Goal: Obtain resource: Download file/media

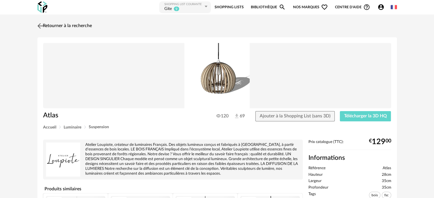
click at [52, 24] on link "Retourner à la recherche" at bounding box center [64, 26] width 56 height 13
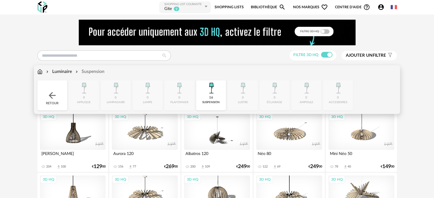
click at [41, 73] on img at bounding box center [39, 72] width 5 height 7
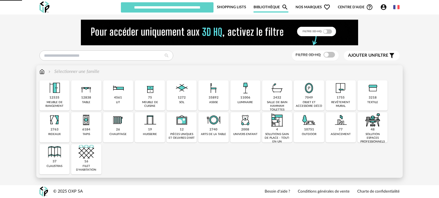
type input "****"
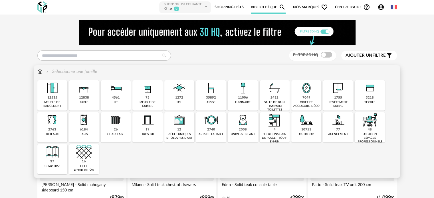
click at [308, 104] on div "objet et accessoire déco" at bounding box center [306, 104] width 27 height 7
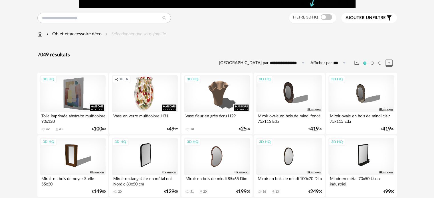
scroll to position [29, 0]
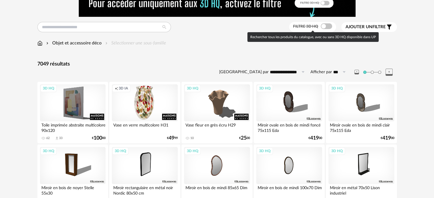
click at [322, 26] on span at bounding box center [326, 26] width 11 height 6
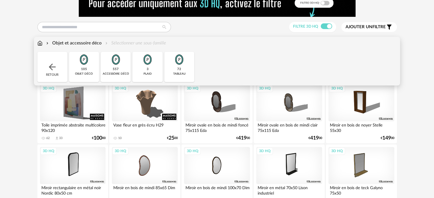
click at [178, 70] on div "72" at bounding box center [179, 69] width 4 height 4
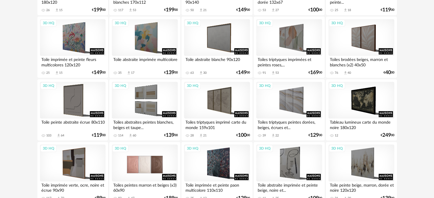
scroll to position [400, 0]
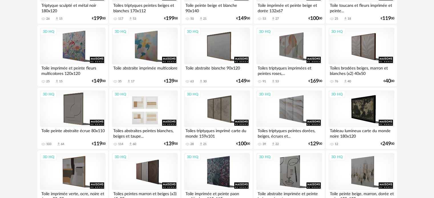
click at [145, 121] on div "3D HQ" at bounding box center [145, 109] width 66 height 37
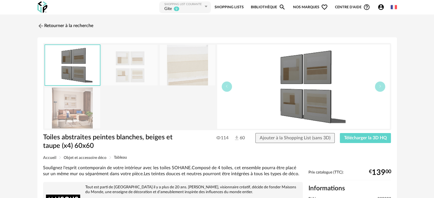
click at [123, 72] on img at bounding box center [129, 65] width 55 height 41
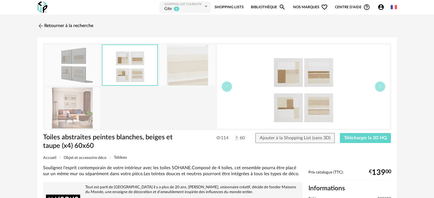
click at [90, 68] on img at bounding box center [72, 65] width 55 height 41
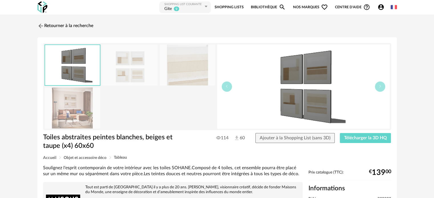
click at [120, 70] on img at bounding box center [129, 65] width 55 height 41
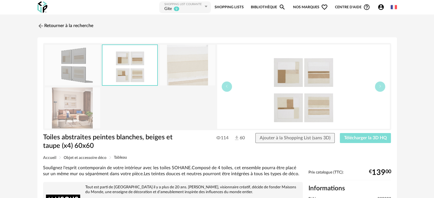
click at [359, 137] on span "Télécharger la 3D HQ" at bounding box center [365, 138] width 43 height 5
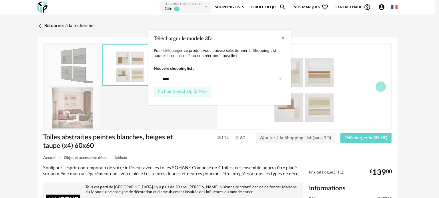
click at [198, 91] on span "Fichier SketchUp (2 Mo)" at bounding box center [182, 91] width 49 height 5
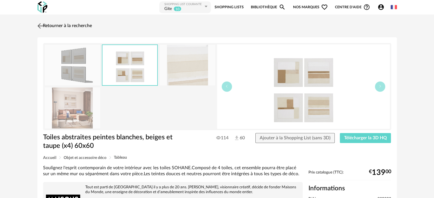
click at [56, 25] on link "Retourner à la recherche" at bounding box center [64, 26] width 56 height 13
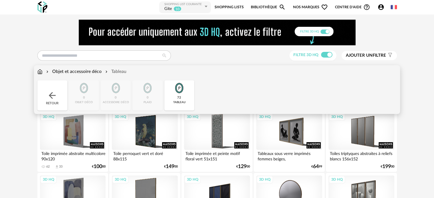
click at [67, 69] on div "Objet et accessoire déco" at bounding box center [73, 72] width 57 height 7
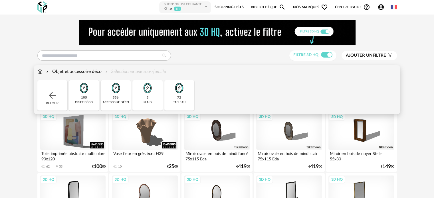
click at [79, 96] on div "105 objet déco" at bounding box center [84, 96] width 30 height 30
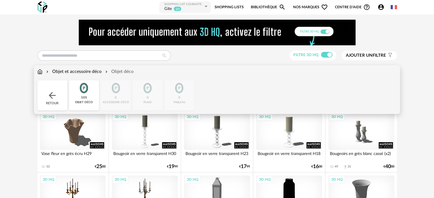
click at [40, 72] on img at bounding box center [39, 72] width 5 height 7
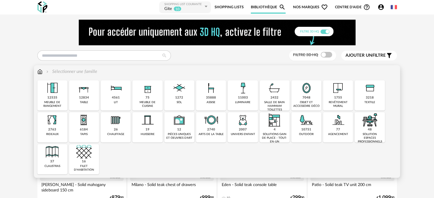
click at [179, 133] on div "pièces uniques et oeuvres d'art" at bounding box center [179, 136] width 27 height 7
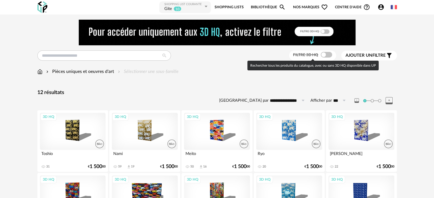
click at [325, 54] on span at bounding box center [326, 55] width 11 height 6
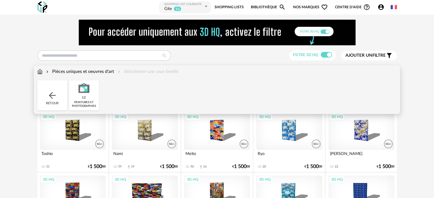
click at [38, 71] on img at bounding box center [39, 72] width 5 height 7
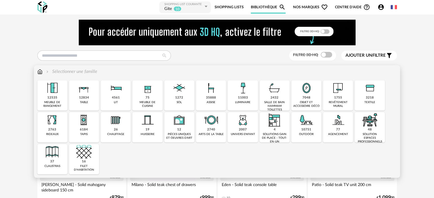
click at [306, 103] on div "objet et accessoire déco" at bounding box center [306, 104] width 27 height 7
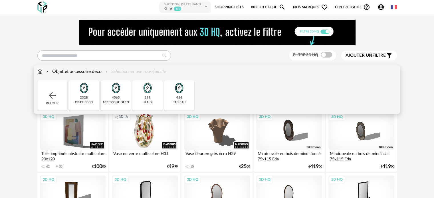
click at [39, 71] on img at bounding box center [39, 72] width 5 height 7
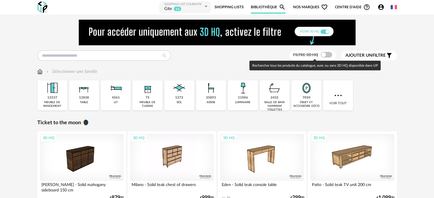
click at [327, 56] on span at bounding box center [326, 55] width 11 height 6
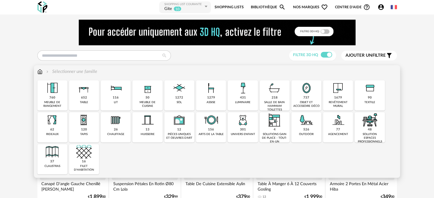
click at [51, 102] on div "meuble de rangement" at bounding box center [52, 104] width 27 height 7
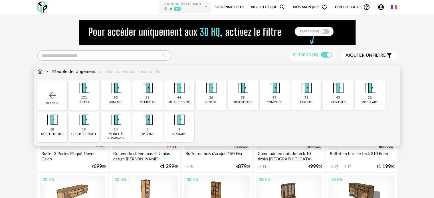
click at [270, 101] on div "commode" at bounding box center [275, 103] width 16 height 4
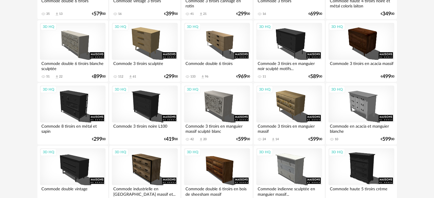
scroll to position [577, 0]
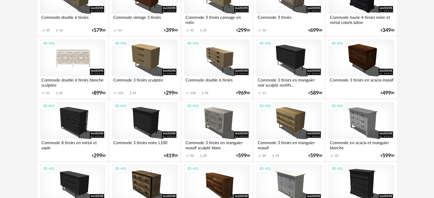
click at [90, 61] on div "3D HQ" at bounding box center [73, 57] width 66 height 37
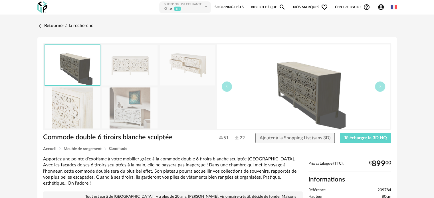
click at [130, 65] on img at bounding box center [129, 65] width 55 height 41
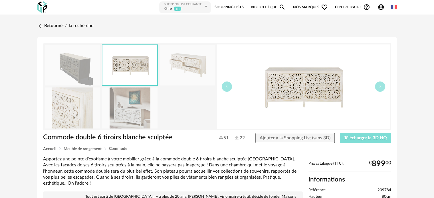
click at [351, 136] on span "Télécharger la 3D HQ" at bounding box center [365, 138] width 43 height 5
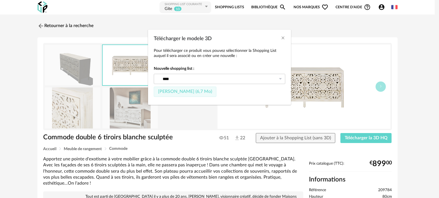
click at [196, 90] on span "Fichier SketchUp (6,7 Mo)" at bounding box center [185, 91] width 54 height 5
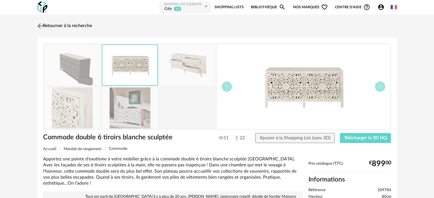
click at [52, 24] on link "Retourner à la recherche" at bounding box center [64, 26] width 56 height 13
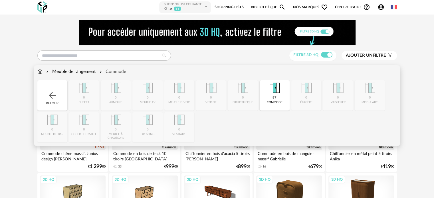
click at [41, 69] on img at bounding box center [39, 72] width 5 height 7
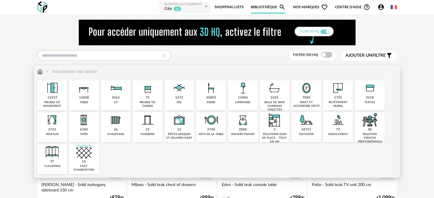
click at [304, 104] on div "objet et accessoire déco" at bounding box center [306, 104] width 27 height 7
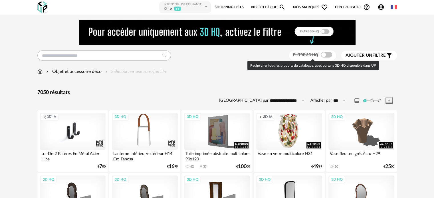
click at [324, 55] on span at bounding box center [326, 55] width 11 height 6
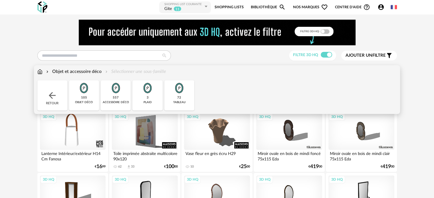
click at [86, 93] on img at bounding box center [83, 88] width 15 height 15
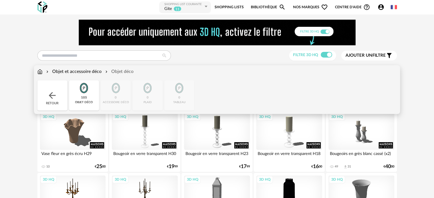
click at [89, 71] on div "Objet et accessoire déco" at bounding box center [73, 72] width 57 height 7
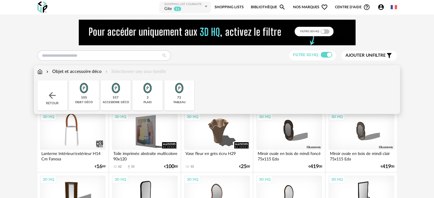
click at [117, 99] on div "557" at bounding box center [116, 98] width 6 height 4
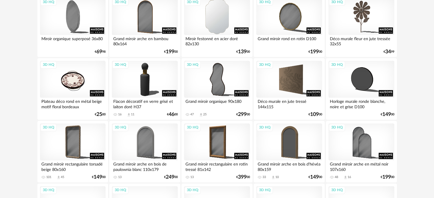
scroll to position [685, 0]
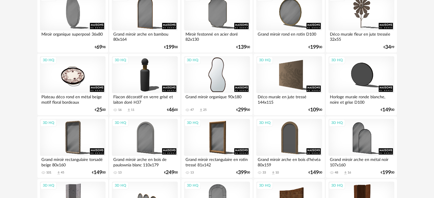
click at [214, 80] on div "3D HQ" at bounding box center [217, 74] width 66 height 37
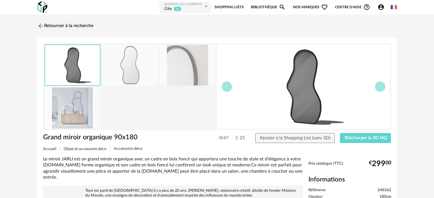
click at [136, 71] on img at bounding box center [129, 65] width 55 height 41
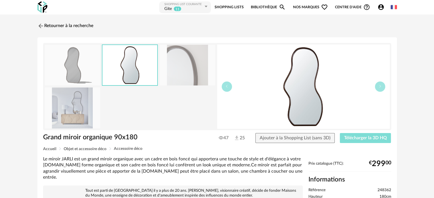
click at [356, 137] on span "Télécharger la 3D HQ" at bounding box center [365, 138] width 43 height 5
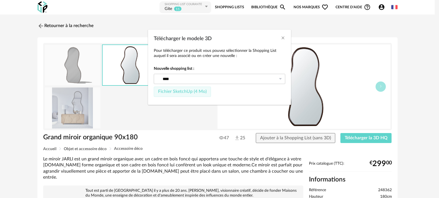
click at [174, 90] on span "Fichier SketchUp (4 Mo)" at bounding box center [182, 91] width 49 height 5
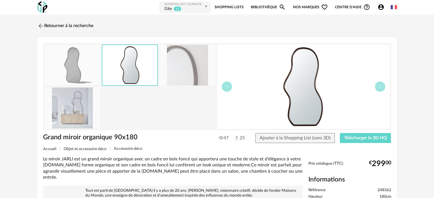
click at [77, 111] on img at bounding box center [72, 108] width 55 height 41
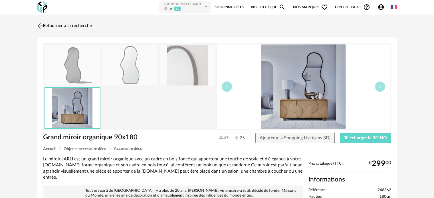
click at [65, 27] on link "Retourner à la recherche" at bounding box center [64, 26] width 56 height 13
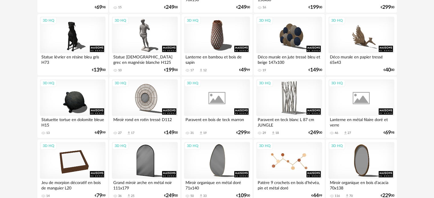
scroll to position [971, 0]
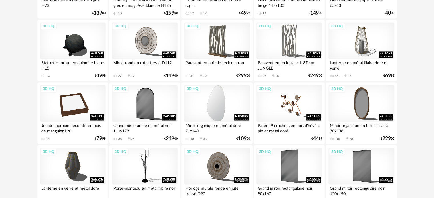
click at [222, 114] on div "3D HQ" at bounding box center [217, 103] width 66 height 37
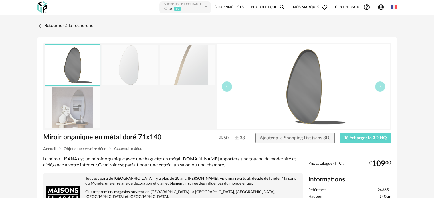
click at [141, 68] on img at bounding box center [129, 65] width 55 height 41
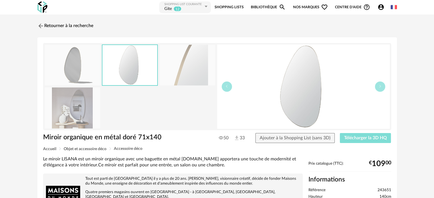
click at [355, 138] on span "Télécharger la 3D HQ" at bounding box center [365, 138] width 43 height 5
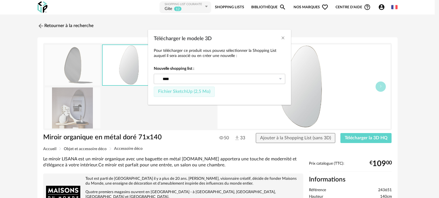
click at [180, 90] on span "Fichier SketchUp (2,5 Mo)" at bounding box center [184, 91] width 52 height 5
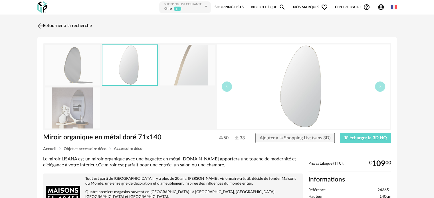
click at [54, 23] on link "Retourner à la recherche" at bounding box center [64, 26] width 56 height 13
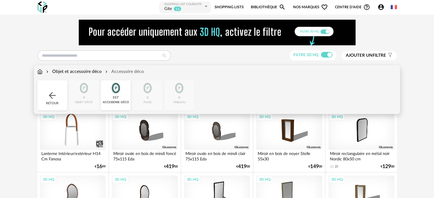
click at [81, 71] on div "Objet et accessoire déco" at bounding box center [73, 72] width 57 height 7
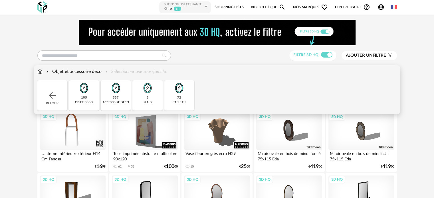
click at [78, 101] on div "objet déco" at bounding box center [84, 103] width 18 height 4
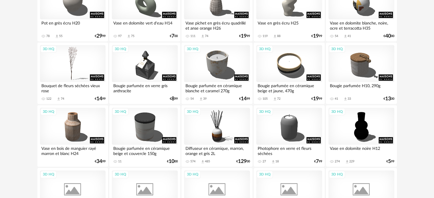
scroll to position [571, 0]
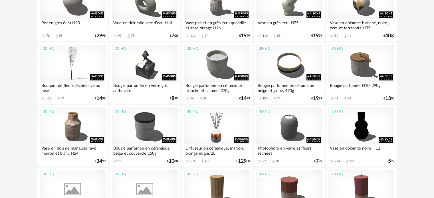
click at [216, 136] on div "3D HQ" at bounding box center [217, 126] width 66 height 37
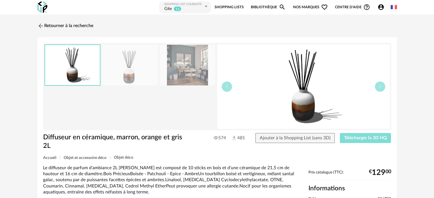
click at [354, 136] on span "Télécharger la 3D HQ" at bounding box center [365, 138] width 43 height 5
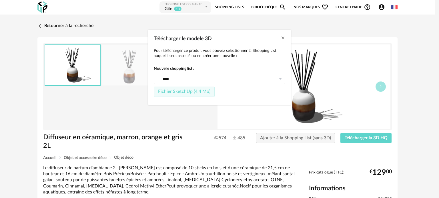
click at [200, 91] on span "Fichier SketchUp (4,4 Mo)" at bounding box center [184, 91] width 52 height 5
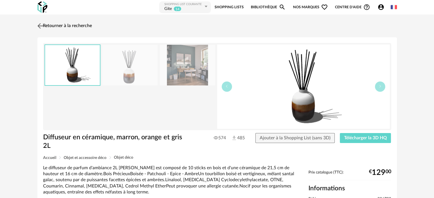
click at [53, 24] on link "Retourner à la recherche" at bounding box center [64, 26] width 56 height 13
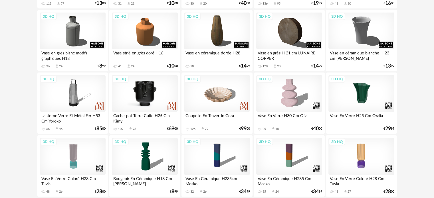
scroll to position [1104, 0]
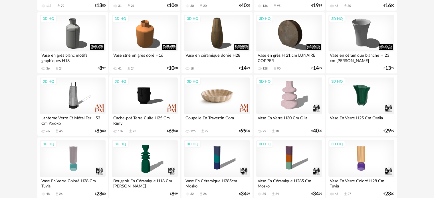
click at [230, 108] on div "3D HQ" at bounding box center [217, 96] width 66 height 37
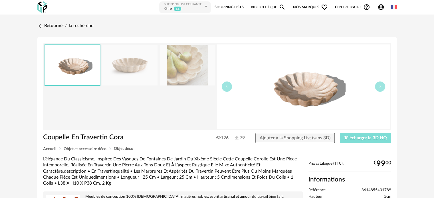
click at [359, 136] on span "Télécharger la 3D HQ" at bounding box center [365, 138] width 43 height 5
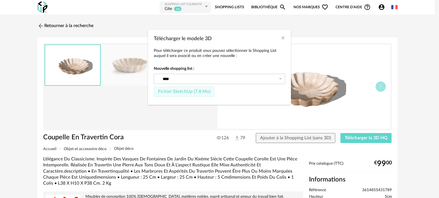
click at [193, 91] on span "Fichier SketchUp (7,8 Mo)" at bounding box center [184, 91] width 52 height 5
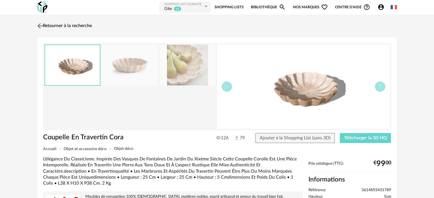
click at [50, 25] on link "Retourner à la recherche" at bounding box center [64, 26] width 56 height 13
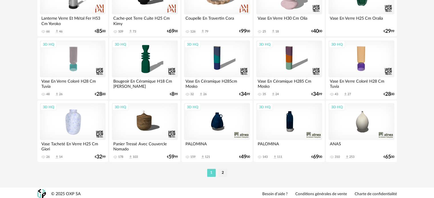
scroll to position [1206, 0]
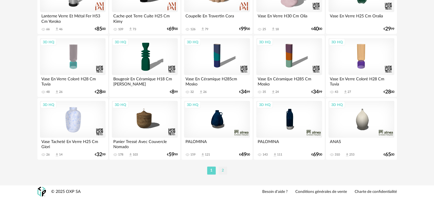
click at [222, 170] on li "2" at bounding box center [223, 171] width 9 height 8
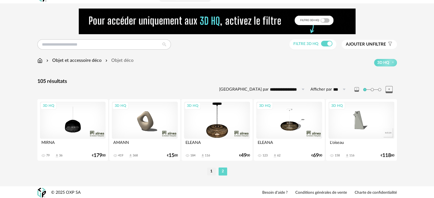
scroll to position [12, 0]
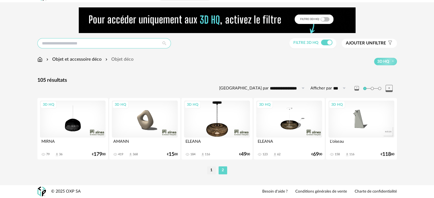
click at [59, 43] on input "text" at bounding box center [104, 43] width 134 height 10
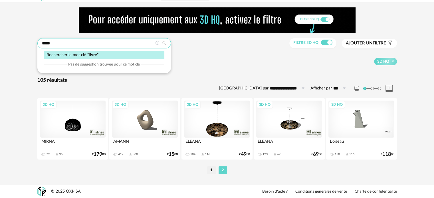
type input "*****"
type input "**********"
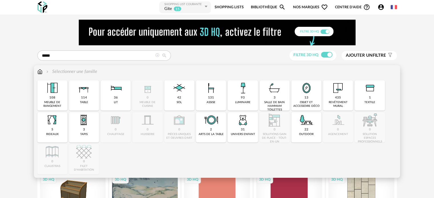
click at [41, 71] on img at bounding box center [39, 72] width 5 height 7
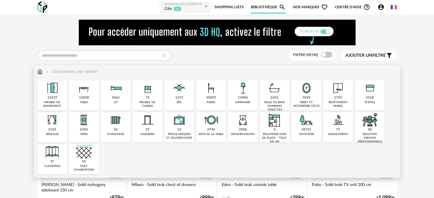
click at [84, 126] on img at bounding box center [83, 120] width 15 height 15
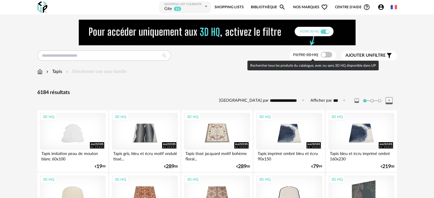
click at [324, 54] on span at bounding box center [326, 55] width 11 height 6
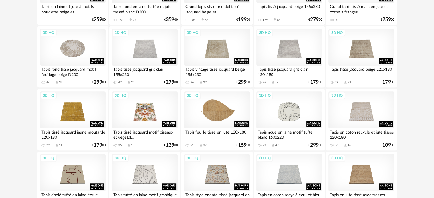
scroll to position [485, 0]
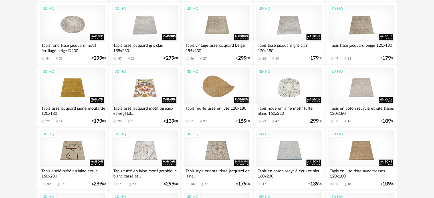
click at [214, 91] on div "3D HQ" at bounding box center [217, 86] width 66 height 37
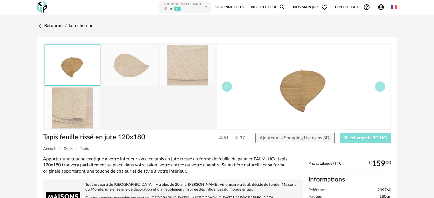
click at [365, 138] on span "Télécharger la 3D HQ" at bounding box center [365, 138] width 43 height 5
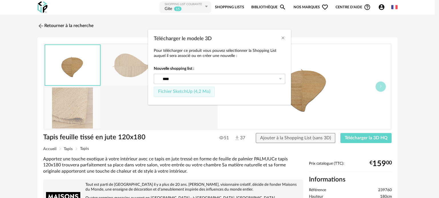
click at [184, 89] on span "Fichier SketchUp (4,2 Mo)" at bounding box center [184, 91] width 52 height 5
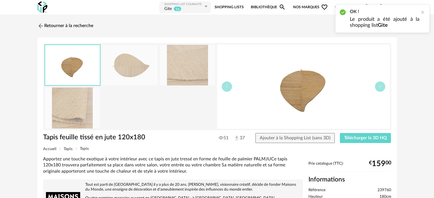
click at [133, 72] on img at bounding box center [129, 65] width 55 height 41
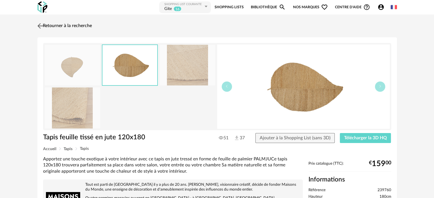
click at [46, 24] on link "Retourner à la recherche" at bounding box center [64, 26] width 56 height 13
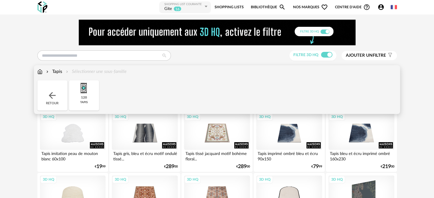
click at [41, 73] on img at bounding box center [39, 72] width 5 height 7
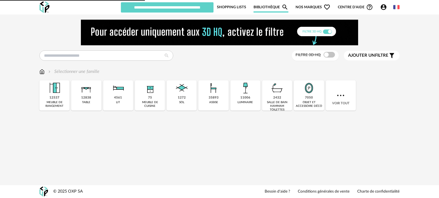
type input "****"
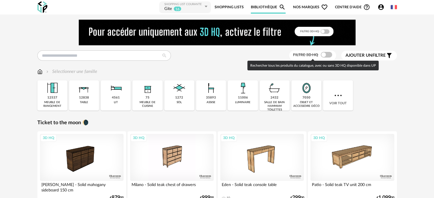
click at [324, 55] on span at bounding box center [326, 55] width 11 height 6
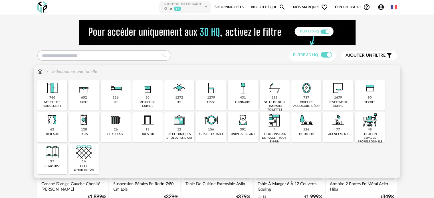
click at [307, 103] on div "objet et accessoire déco" at bounding box center [306, 104] width 27 height 7
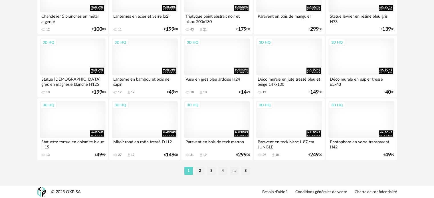
scroll to position [1206, 0]
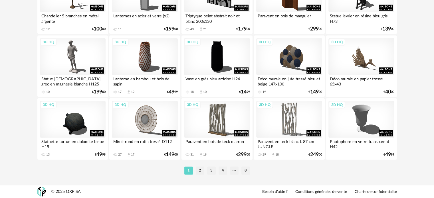
click at [201, 170] on li "2" at bounding box center [200, 171] width 9 height 8
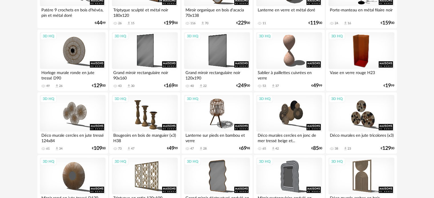
scroll to position [286, 0]
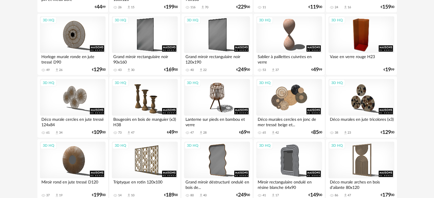
click at [290, 110] on div "3D HQ" at bounding box center [289, 97] width 66 height 37
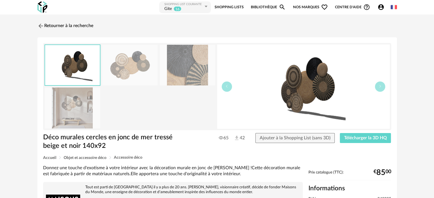
click at [147, 78] on img at bounding box center [129, 65] width 55 height 41
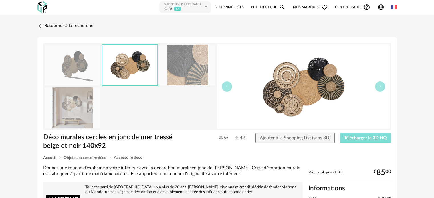
click at [361, 136] on span "Télécharger la 3D HQ" at bounding box center [365, 138] width 43 height 5
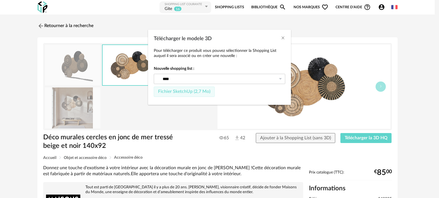
click at [201, 90] on span "Fichier SketchUp (2,7 Mo)" at bounding box center [184, 91] width 52 height 5
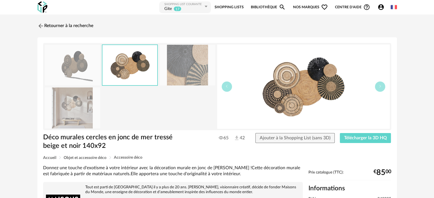
click at [49, 24] on link "Retourner à la recherche" at bounding box center [64, 26] width 56 height 13
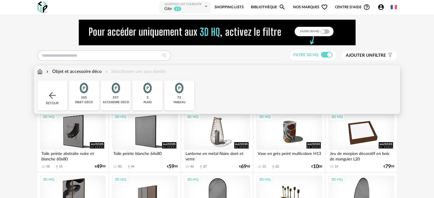
click at [40, 71] on img at bounding box center [39, 72] width 5 height 7
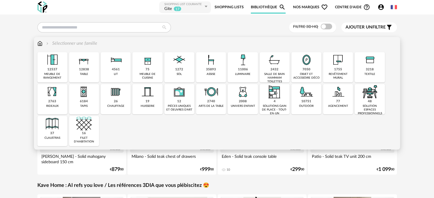
click at [243, 75] on div "luminaire" at bounding box center [242, 75] width 15 height 4
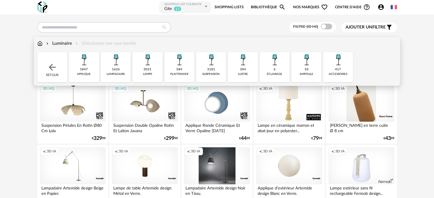
click at [215, 71] on div "3181 suspension" at bounding box center [211, 67] width 30 height 30
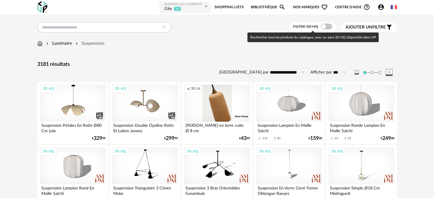
click at [327, 27] on span at bounding box center [326, 27] width 11 height 6
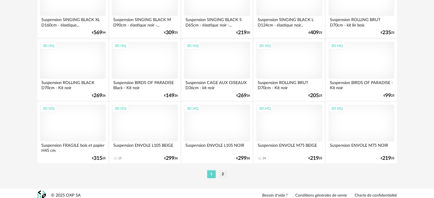
scroll to position [1178, 0]
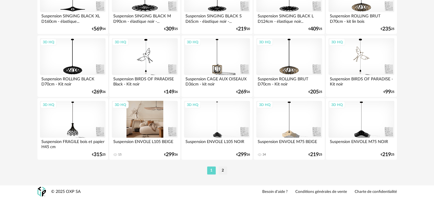
click at [145, 123] on div "3D HQ" at bounding box center [145, 119] width 66 height 37
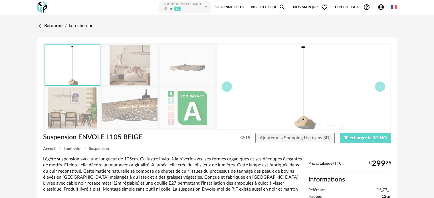
click at [71, 73] on img at bounding box center [72, 65] width 55 height 40
click at [184, 71] on img at bounding box center [187, 65] width 55 height 41
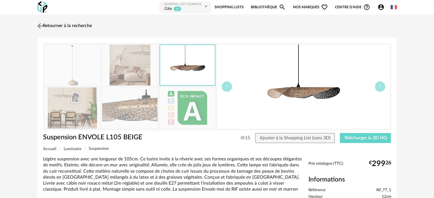
click at [51, 25] on link "Retourner à la recherche" at bounding box center [64, 26] width 56 height 13
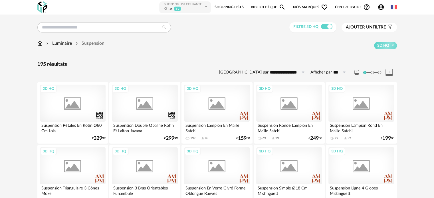
scroll to position [1178, 0]
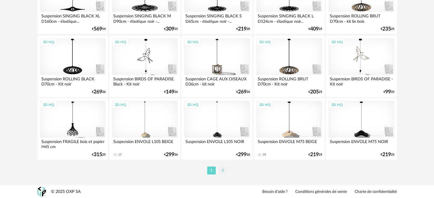
click at [224, 170] on li "2" at bounding box center [223, 171] width 9 height 8
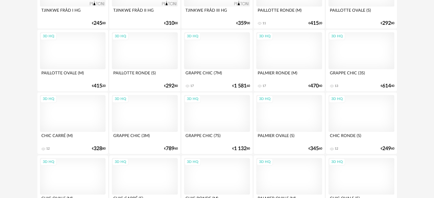
scroll to position [742, 0]
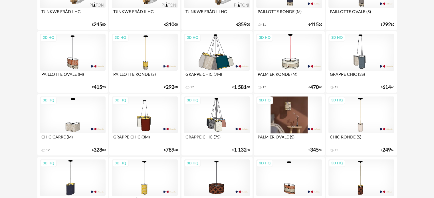
click at [293, 115] on div "3D HQ" at bounding box center [289, 115] width 66 height 37
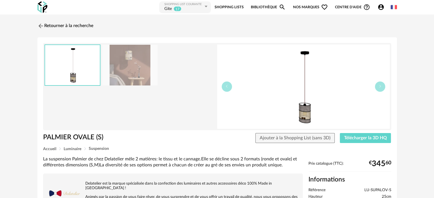
click at [139, 69] on img at bounding box center [129, 65] width 55 height 41
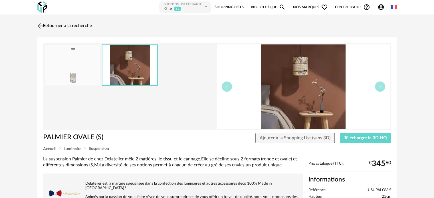
click at [54, 25] on link "Retourner à la recherche" at bounding box center [64, 26] width 56 height 13
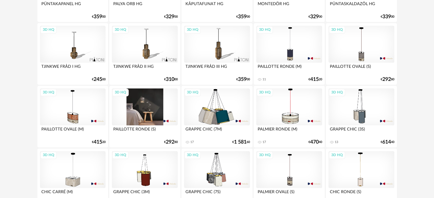
scroll to position [685, 0]
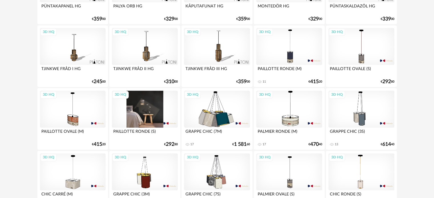
click at [143, 111] on div "3D HQ" at bounding box center [145, 109] width 66 height 37
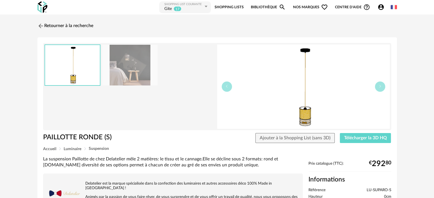
click at [135, 64] on img at bounding box center [129, 65] width 55 height 41
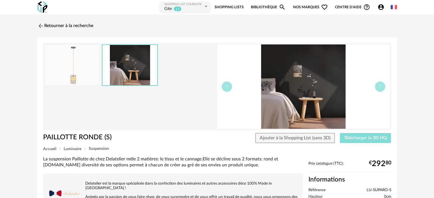
click at [359, 137] on span "Télécharger la 3D HQ" at bounding box center [365, 138] width 43 height 5
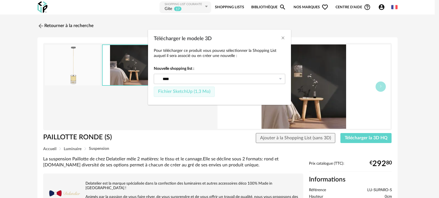
click at [199, 91] on span "Fichier SketchUp (1,3 Mo)" at bounding box center [184, 91] width 52 height 5
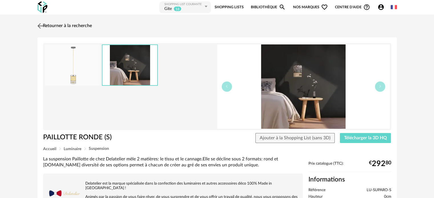
click at [58, 25] on link "Retourner à la recherche" at bounding box center [64, 26] width 56 height 13
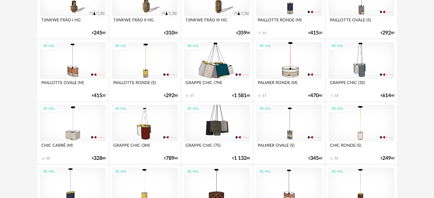
scroll to position [742, 0]
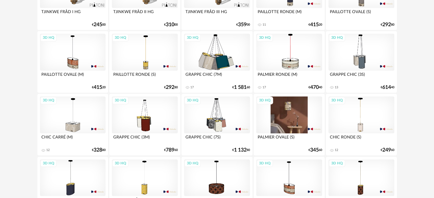
click at [288, 115] on div "3D HQ" at bounding box center [289, 115] width 66 height 37
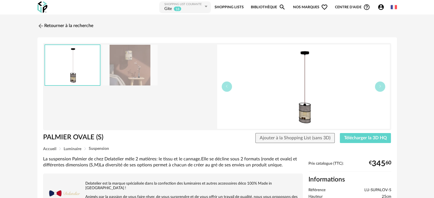
click at [127, 67] on img at bounding box center [129, 65] width 55 height 41
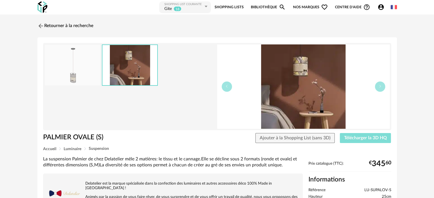
click at [361, 137] on span "Télécharger la 3D HQ" at bounding box center [365, 138] width 43 height 5
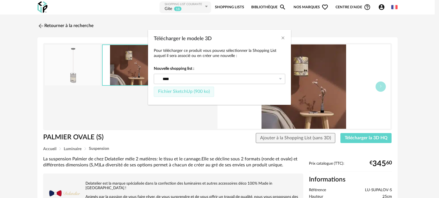
click at [201, 91] on span "Fichier SketchUp (900 ko)" at bounding box center [184, 91] width 52 height 5
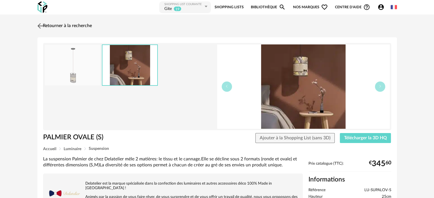
click at [67, 24] on link "Retourner à la recherche" at bounding box center [64, 26] width 56 height 13
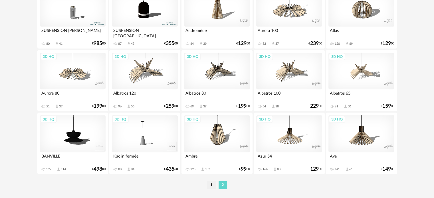
scroll to position [1115, 0]
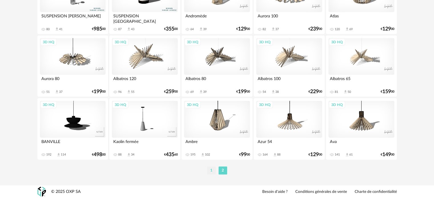
click at [211, 169] on li "1" at bounding box center [211, 171] width 9 height 8
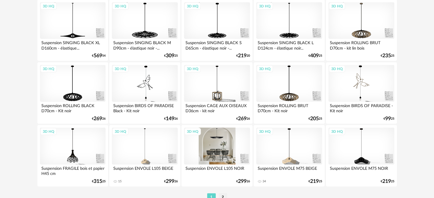
scroll to position [1178, 0]
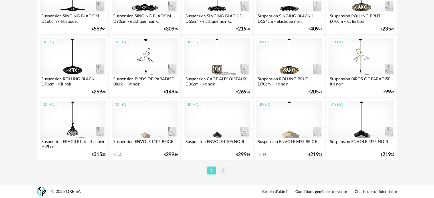
click at [221, 169] on li "2" at bounding box center [223, 171] width 9 height 8
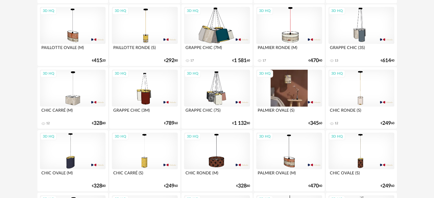
scroll to position [771, 0]
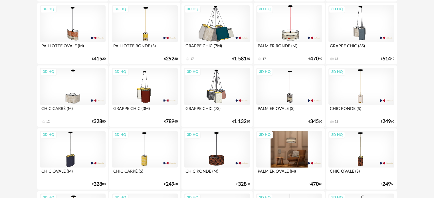
click at [284, 152] on div "3D HQ" at bounding box center [289, 149] width 66 height 37
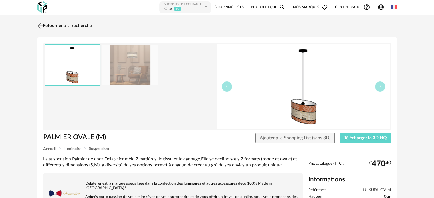
click at [57, 24] on link "Retourner à la recherche" at bounding box center [64, 26] width 56 height 13
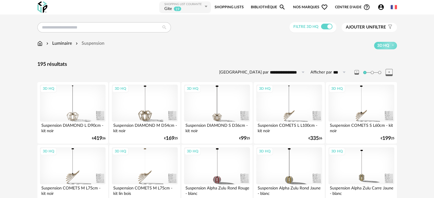
click at [357, 26] on span "Ajouter un" at bounding box center [359, 27] width 27 height 4
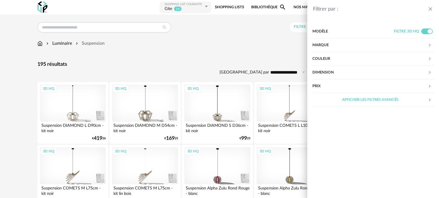
click at [328, 30] on div "Modèle" at bounding box center [352, 32] width 81 height 14
click at [345, 30] on div "Modèle" at bounding box center [352, 32] width 81 height 14
click at [429, 8] on icon "close drawer" at bounding box center [430, 9] width 6 height 6
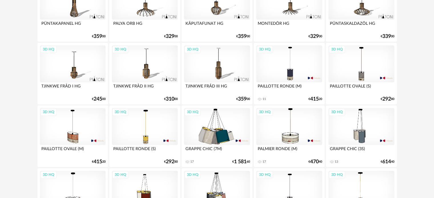
scroll to position [685, 0]
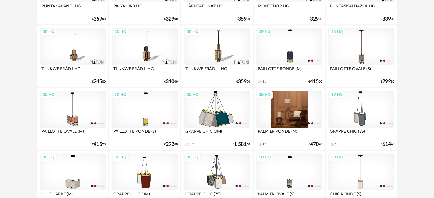
click at [284, 115] on div "3D HQ" at bounding box center [289, 109] width 66 height 37
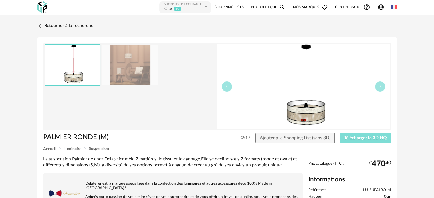
click at [363, 137] on span "Télécharger la 3D HQ" at bounding box center [365, 138] width 43 height 5
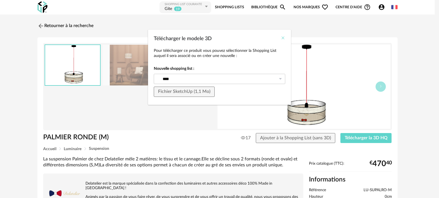
click at [283, 39] on icon "Close" at bounding box center [282, 38] width 5 height 5
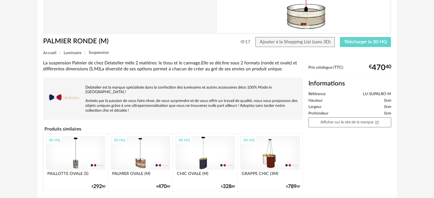
scroll to position [117, 0]
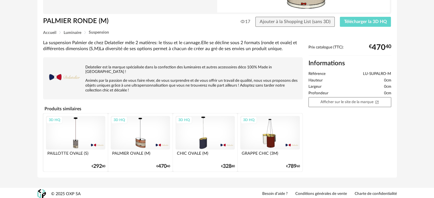
click at [139, 136] on div "3D HQ" at bounding box center [140, 132] width 59 height 33
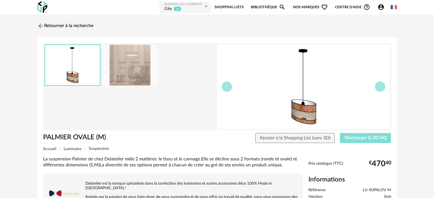
click at [355, 137] on span "Télécharger la 3D HQ" at bounding box center [365, 138] width 43 height 5
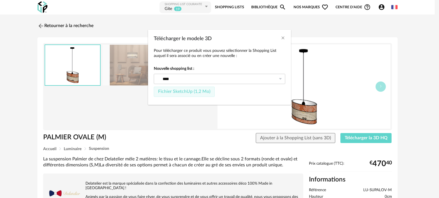
click at [193, 90] on span "Fichier SketchUp (1,2 Mo)" at bounding box center [184, 91] width 52 height 5
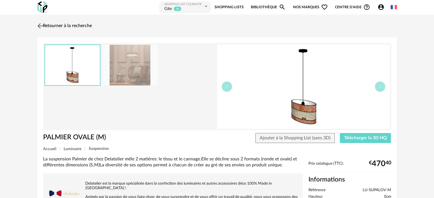
click at [65, 23] on link "Retourner à la recherche" at bounding box center [64, 26] width 56 height 13
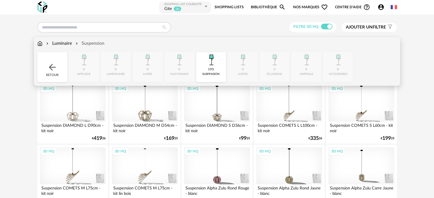
click at [39, 43] on img at bounding box center [39, 43] width 5 height 7
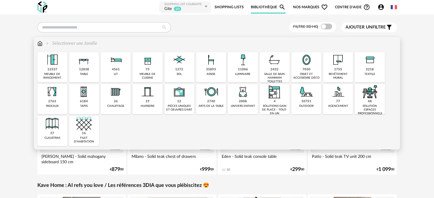
click at [302, 72] on div "7050 objet et accessoire déco" at bounding box center [307, 67] width 30 height 30
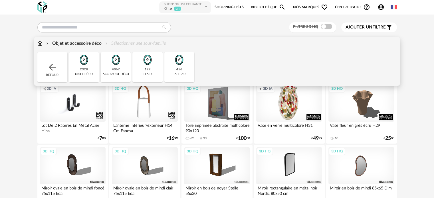
click at [81, 73] on div "objet déco" at bounding box center [84, 75] width 18 height 4
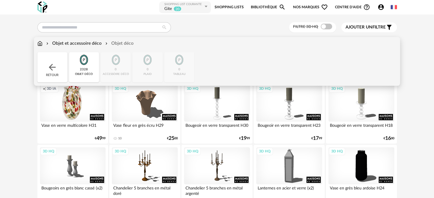
click at [75, 43] on div "Objet et accessoire déco" at bounding box center [73, 43] width 57 height 7
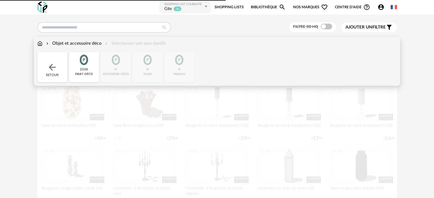
click at [61, 43] on div "Objet et accessoire déco" at bounding box center [73, 43] width 57 height 7
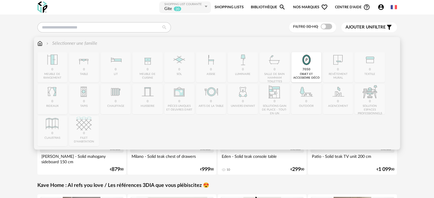
click at [308, 73] on div "objet et accessoire déco" at bounding box center [306, 76] width 27 height 7
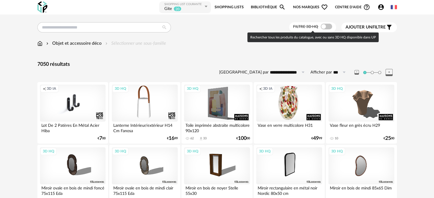
click at [327, 27] on span at bounding box center [326, 27] width 11 height 6
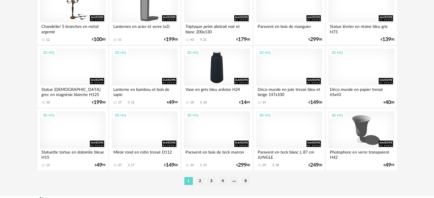
scroll to position [1178, 0]
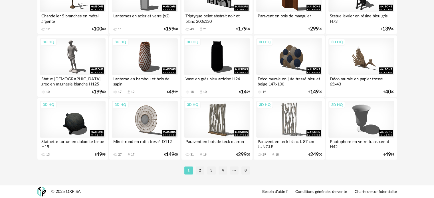
click at [198, 170] on li "2" at bounding box center [200, 171] width 9 height 8
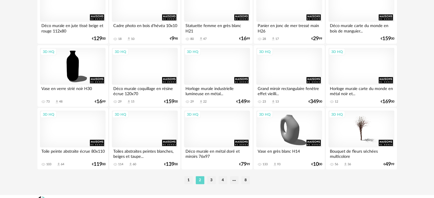
scroll to position [1178, 0]
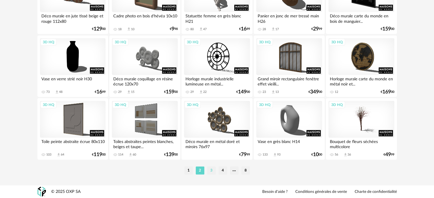
click at [210, 170] on li "3" at bounding box center [211, 171] width 9 height 8
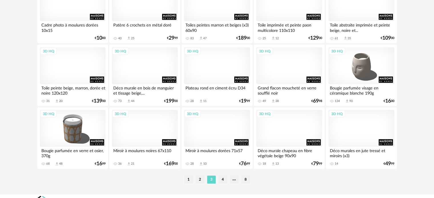
scroll to position [1178, 0]
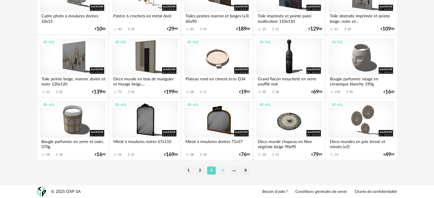
click at [221, 168] on li "4" at bounding box center [223, 171] width 9 height 8
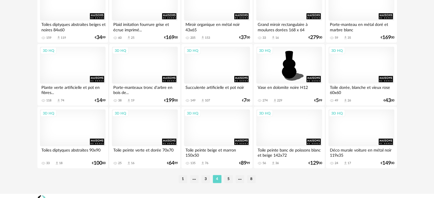
scroll to position [1171, 0]
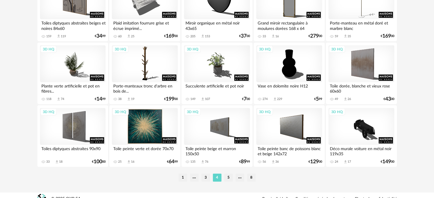
click at [147, 134] on div "3D HQ" at bounding box center [145, 126] width 66 height 37
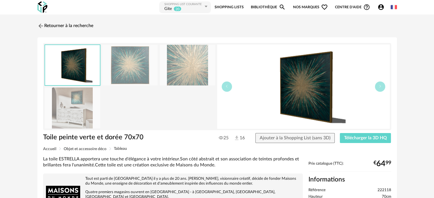
click at [126, 69] on img at bounding box center [129, 65] width 55 height 41
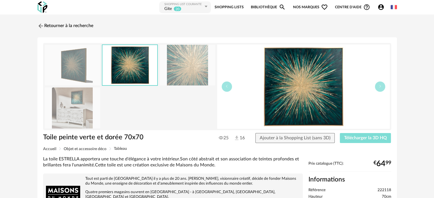
click at [354, 136] on span "Télécharger la 3D HQ" at bounding box center [365, 138] width 43 height 5
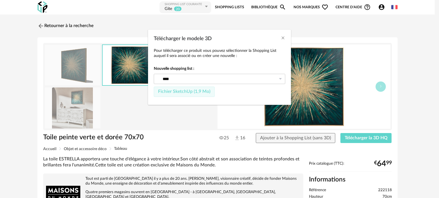
click at [194, 90] on span "Fichier SketchUp (1,9 Mo)" at bounding box center [184, 91] width 52 height 5
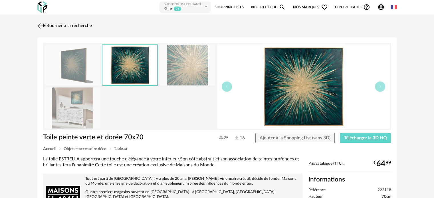
click at [55, 25] on link "Retourner à la recherche" at bounding box center [64, 26] width 56 height 13
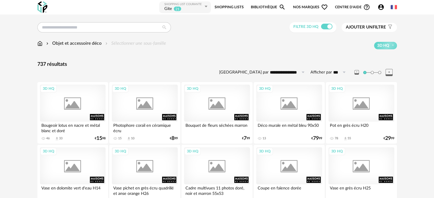
scroll to position [1171, 0]
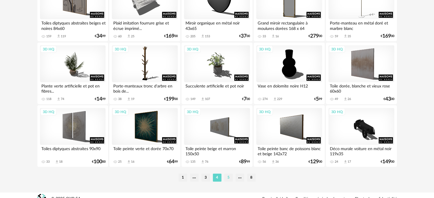
click at [228, 178] on li "5" at bounding box center [228, 178] width 9 height 8
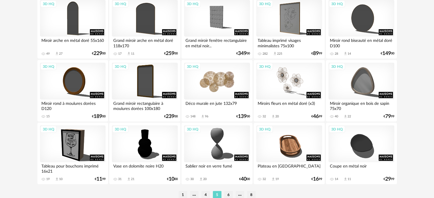
scroll to position [1178, 0]
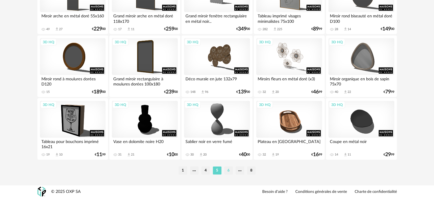
click at [228, 169] on li "6" at bounding box center [228, 171] width 9 height 8
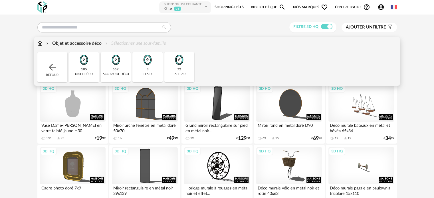
click at [41, 43] on img at bounding box center [39, 43] width 5 height 7
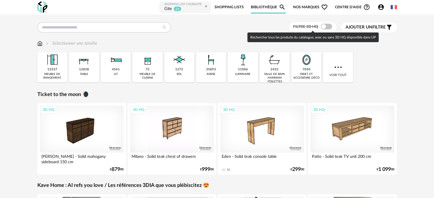
click at [323, 26] on span at bounding box center [326, 27] width 11 height 6
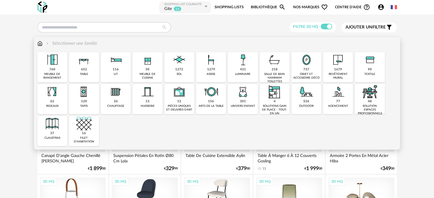
click at [52, 97] on img at bounding box center [52, 91] width 15 height 15
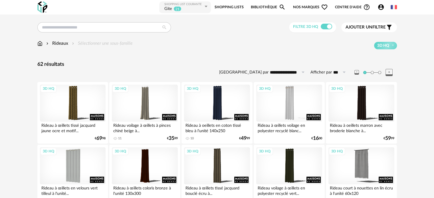
click at [362, 25] on span "Ajouter un" at bounding box center [359, 27] width 27 height 4
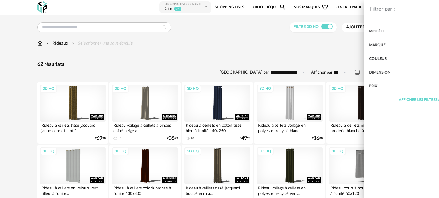
click at [327, 58] on div "Couleur" at bounding box center [369, 59] width 115 height 14
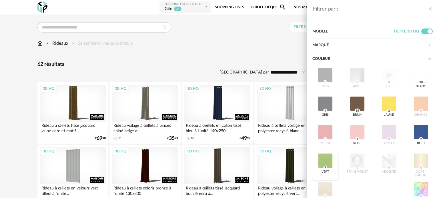
click at [322, 156] on div at bounding box center [325, 161] width 15 height 15
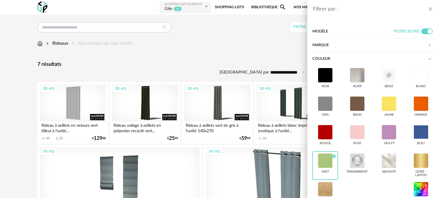
click at [276, 50] on div "Filtrer par : Modèle Filtre 3D HQ Marque &tradition 0 101 Copenhagen 0 366 Conc…" at bounding box center [219, 99] width 439 height 198
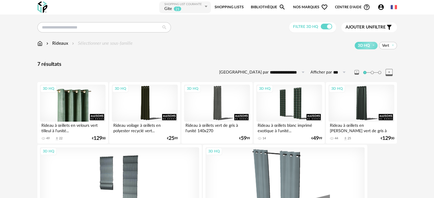
click at [85, 109] on div "3D HQ" at bounding box center [73, 103] width 66 height 37
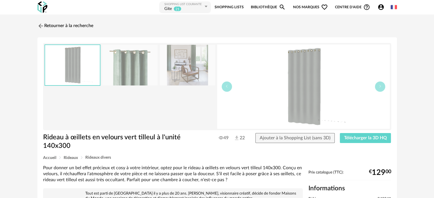
click at [188, 62] on img at bounding box center [187, 65] width 55 height 41
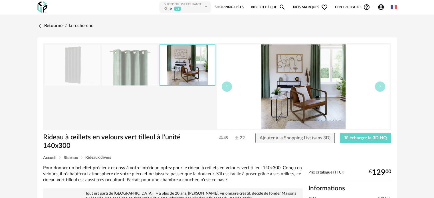
click at [139, 65] on img at bounding box center [129, 65] width 55 height 41
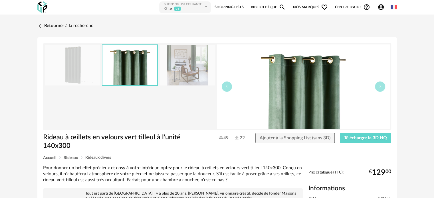
click at [79, 66] on img at bounding box center [72, 65] width 55 height 41
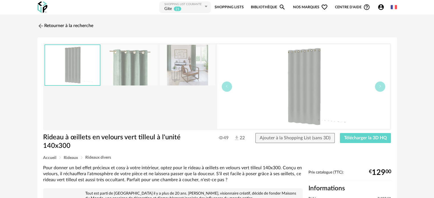
click at [130, 66] on img at bounding box center [129, 65] width 55 height 41
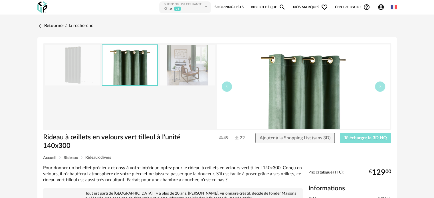
click at [356, 137] on span "Télécharger la 3D HQ" at bounding box center [365, 138] width 43 height 5
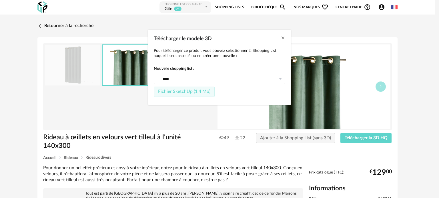
click at [191, 89] on span "Fichier SketchUp (1,4 Mo)" at bounding box center [184, 91] width 52 height 5
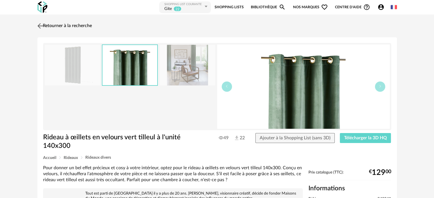
click at [50, 24] on link "Retourner à la recherche" at bounding box center [64, 26] width 56 height 13
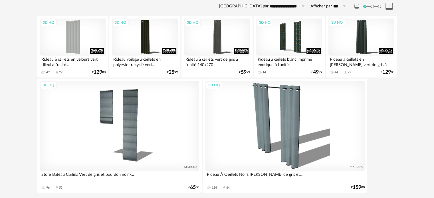
scroll to position [85, 0]
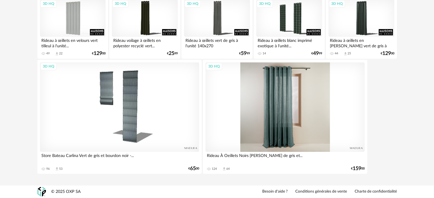
click at [274, 117] on div "3D HQ" at bounding box center [285, 108] width 159 height 90
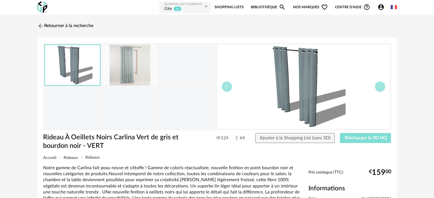
click at [360, 138] on span "Télécharger la 3D HQ" at bounding box center [365, 138] width 43 height 5
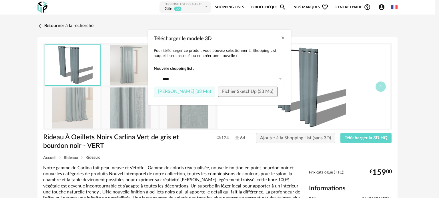
click at [181, 90] on span "Fichier Sketchup (33 Mo)" at bounding box center [184, 91] width 53 height 5
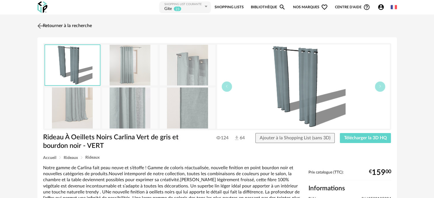
click at [55, 24] on link "Retourner à la recherche" at bounding box center [64, 26] width 56 height 13
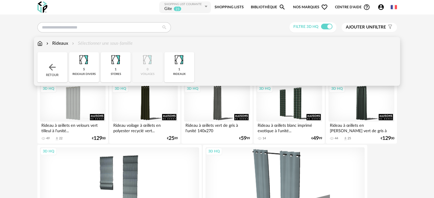
click at [41, 44] on img at bounding box center [39, 43] width 5 height 7
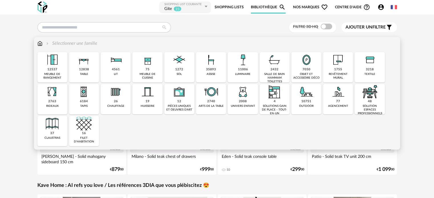
click at [54, 72] on div "12537" at bounding box center [52, 70] width 10 height 4
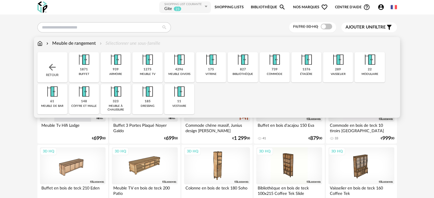
click at [270, 71] on div "739 commode" at bounding box center [275, 67] width 30 height 30
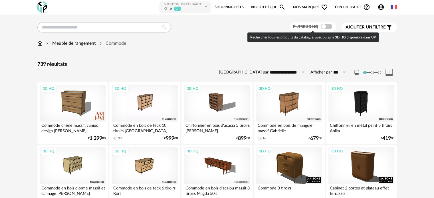
click at [326, 27] on span at bounding box center [326, 27] width 11 height 6
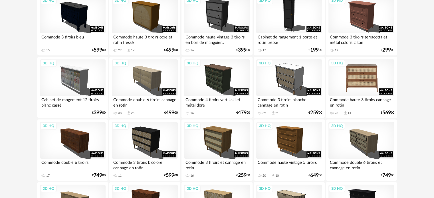
scroll to position [343, 0]
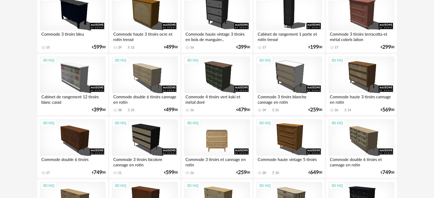
click at [219, 141] on div "3D HQ" at bounding box center [217, 137] width 66 height 37
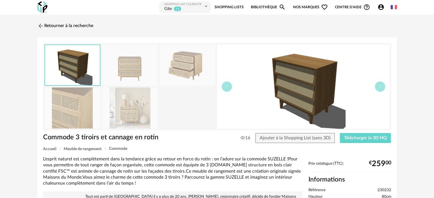
click at [133, 71] on img at bounding box center [129, 65] width 55 height 41
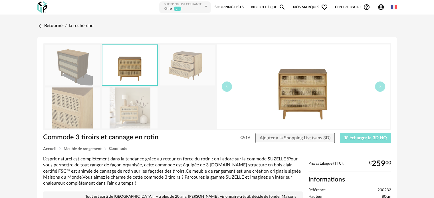
click at [369, 138] on span "Télécharger la 3D HQ" at bounding box center [365, 138] width 43 height 5
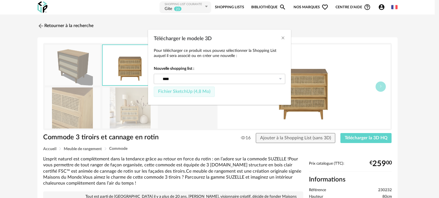
click at [175, 91] on span "Fichier SketchUp (4,8 Mo)" at bounding box center [184, 91] width 52 height 5
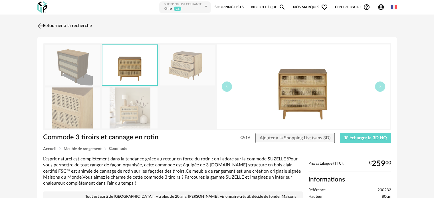
click at [53, 25] on link "Retourner à la recherche" at bounding box center [64, 26] width 56 height 13
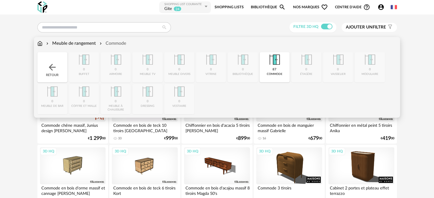
click at [39, 43] on img at bounding box center [39, 43] width 5 height 7
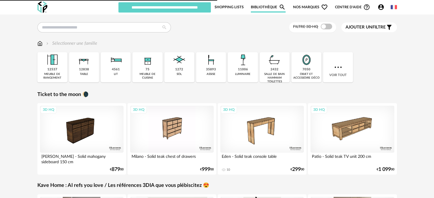
type input "****"
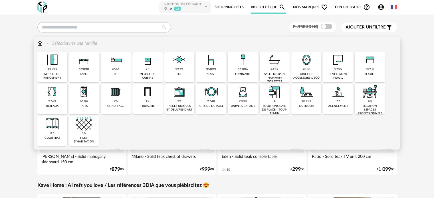
click at [305, 71] on div "7050" at bounding box center [307, 70] width 8 height 4
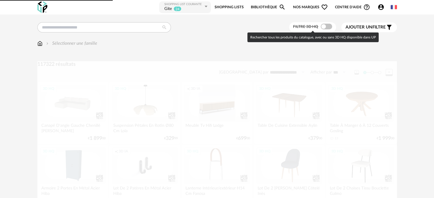
click at [323, 26] on span at bounding box center [326, 27] width 11 height 6
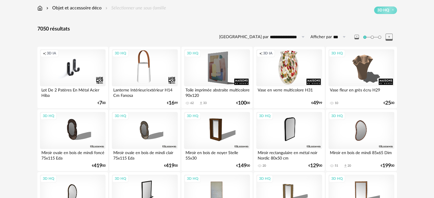
scroll to position [29, 0]
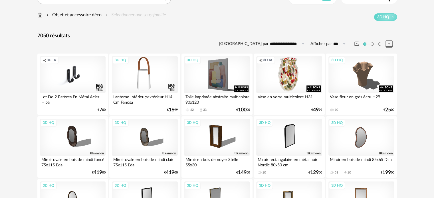
click at [288, 83] on div "Creation icon 3D IA" at bounding box center [289, 74] width 66 height 37
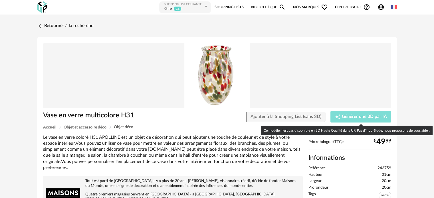
click at [343, 115] on span "Générer une 3D par IA" at bounding box center [364, 117] width 45 height 5
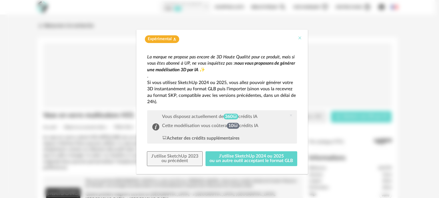
click at [299, 36] on icon "Close" at bounding box center [299, 38] width 5 height 5
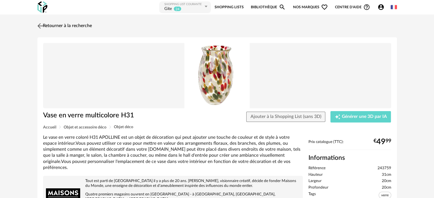
click at [59, 24] on link "Retourner à la recherche" at bounding box center [64, 26] width 56 height 13
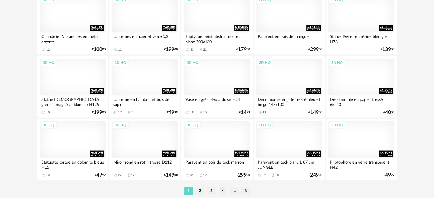
scroll to position [1178, 0]
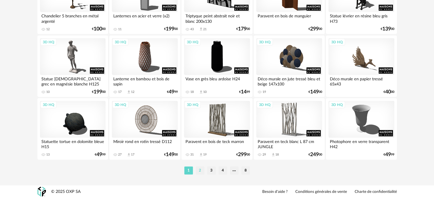
click at [201, 170] on li "2" at bounding box center [200, 171] width 9 height 8
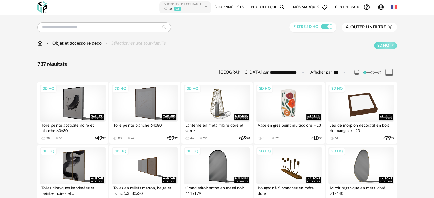
click at [288, 109] on div "3D HQ" at bounding box center [289, 103] width 66 height 37
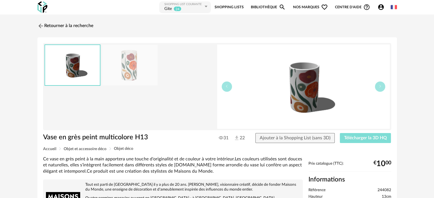
click at [348, 136] on span "Télécharger la 3D HQ" at bounding box center [365, 138] width 43 height 5
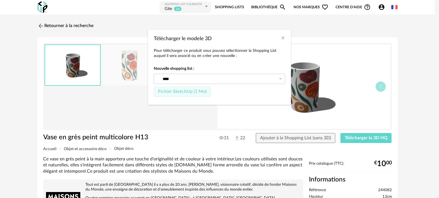
click at [188, 91] on span "Fichier SketchUp (1 Mo)" at bounding box center [182, 91] width 49 height 5
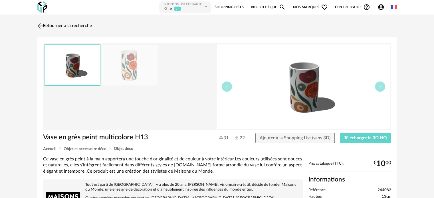
click at [51, 25] on link "Retourner à la recherche" at bounding box center [64, 26] width 56 height 13
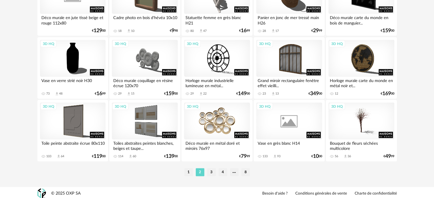
scroll to position [1178, 0]
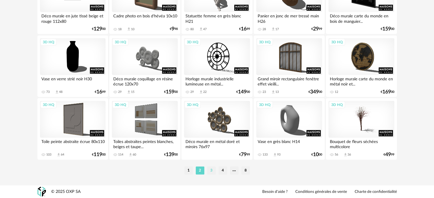
click at [210, 171] on li "3" at bounding box center [211, 171] width 9 height 8
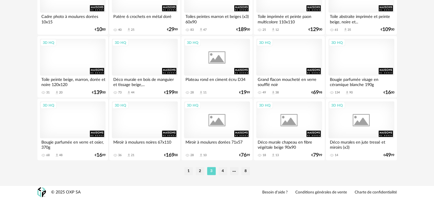
scroll to position [1178, 0]
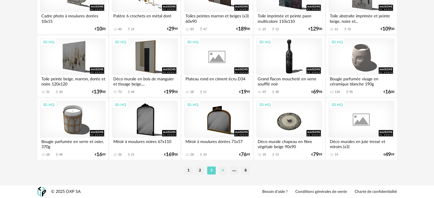
click at [222, 171] on li "4" at bounding box center [223, 171] width 9 height 8
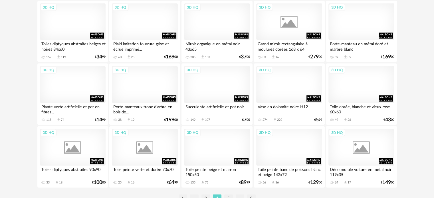
scroll to position [1171, 0]
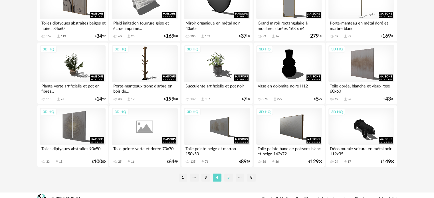
click at [227, 175] on li "5" at bounding box center [228, 178] width 9 height 8
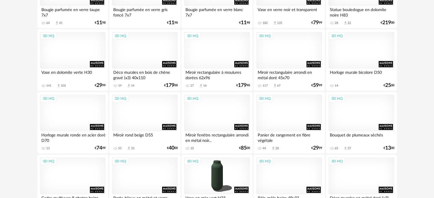
scroll to position [371, 0]
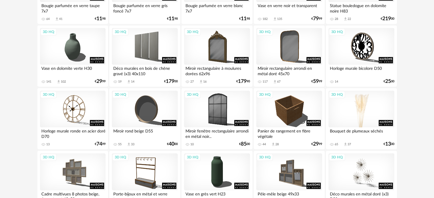
click at [361, 117] on div "3D HQ" at bounding box center [362, 109] width 66 height 37
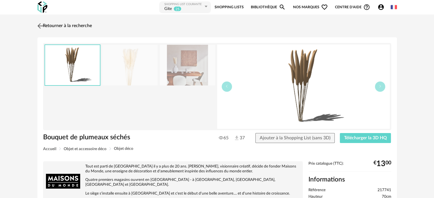
click at [41, 25] on img at bounding box center [40, 26] width 8 height 8
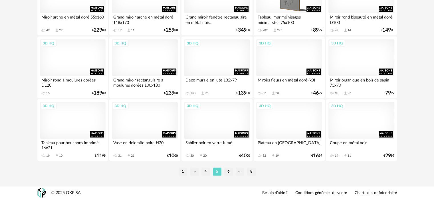
scroll to position [1178, 0]
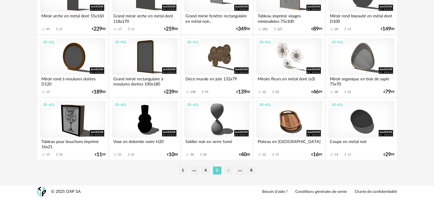
click at [228, 170] on li "6" at bounding box center [228, 171] width 9 height 8
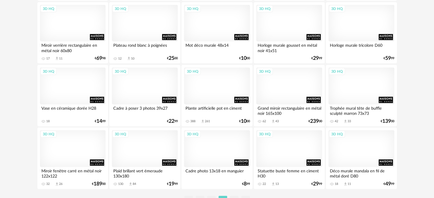
scroll to position [1171, 0]
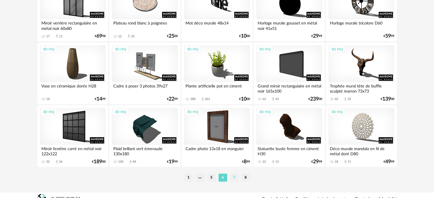
click at [234, 177] on li "7" at bounding box center [234, 178] width 9 height 8
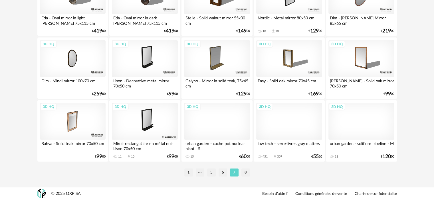
scroll to position [1178, 0]
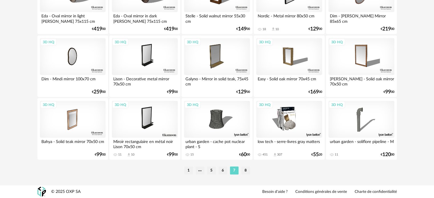
click at [246, 169] on li "8" at bounding box center [246, 171] width 9 height 8
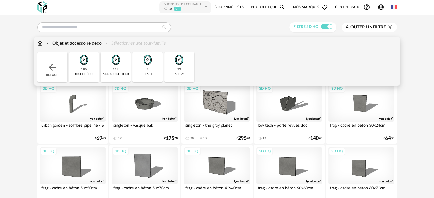
click at [117, 74] on div "accessoire déco" at bounding box center [116, 75] width 26 height 4
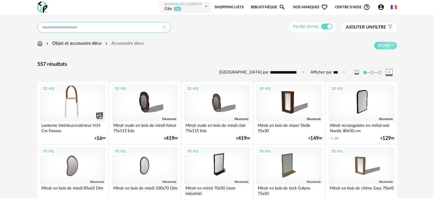
click at [72, 24] on input "text" at bounding box center [104, 27] width 134 height 10
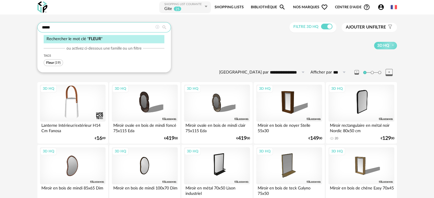
type input "*****"
type input "**********"
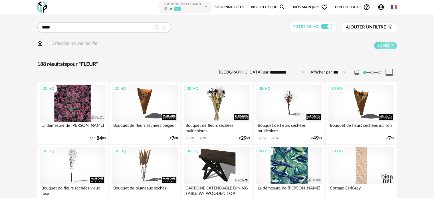
click at [213, 103] on div "3D HQ" at bounding box center [217, 103] width 66 height 37
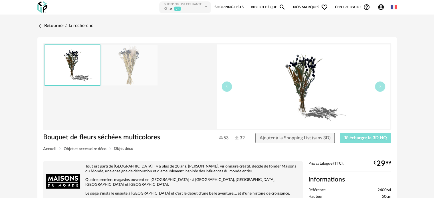
click at [354, 137] on span "Télécharger la 3D HQ" at bounding box center [365, 138] width 43 height 5
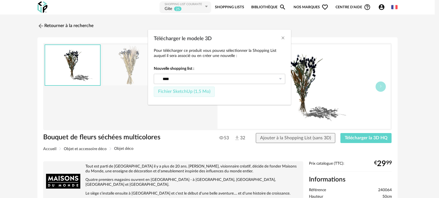
click at [191, 90] on span "Fichier SketchUp (1,5 Mo)" at bounding box center [184, 91] width 52 height 5
